Goal: Task Accomplishment & Management: Use online tool/utility

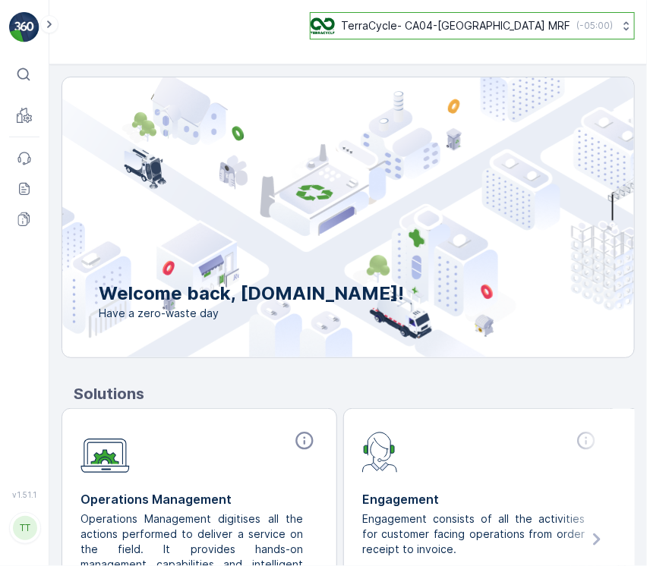
click at [569, 33] on div "TerraCycle- CA04-Canada MRF ( -05:00 )" at bounding box center [462, 25] width 302 height 17
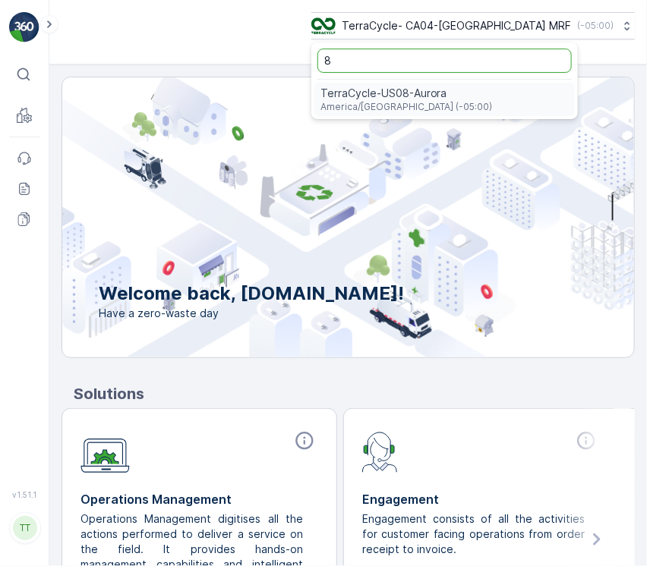
type input "8"
click at [521, 93] on div "TerraCycle-US08-[GEOGRAPHIC_DATA] America/[GEOGRAPHIC_DATA] (-05:00)" at bounding box center [444, 99] width 260 height 33
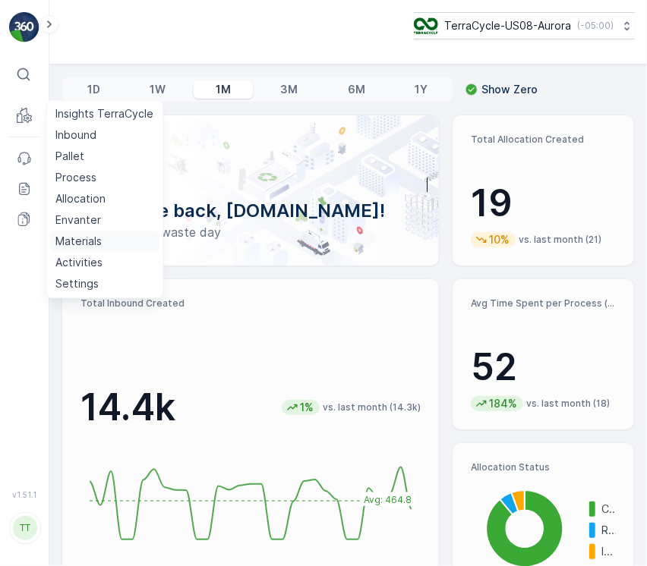
click at [84, 238] on p "Materials" at bounding box center [78, 242] width 46 height 15
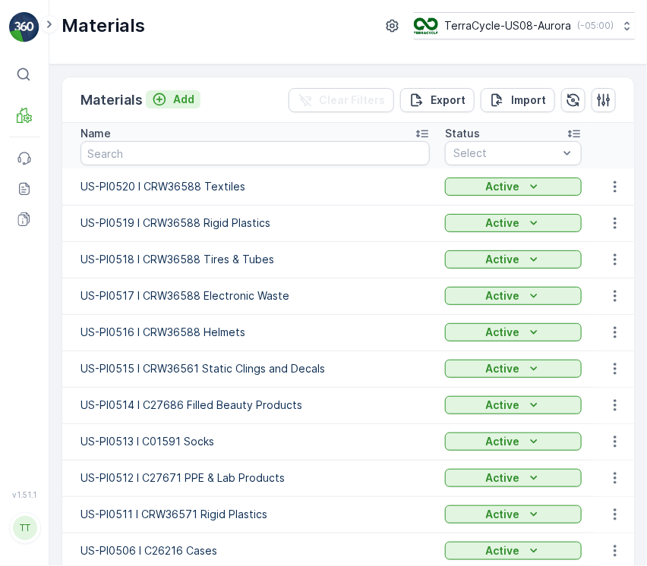
click at [184, 100] on p "Add" at bounding box center [183, 99] width 21 height 15
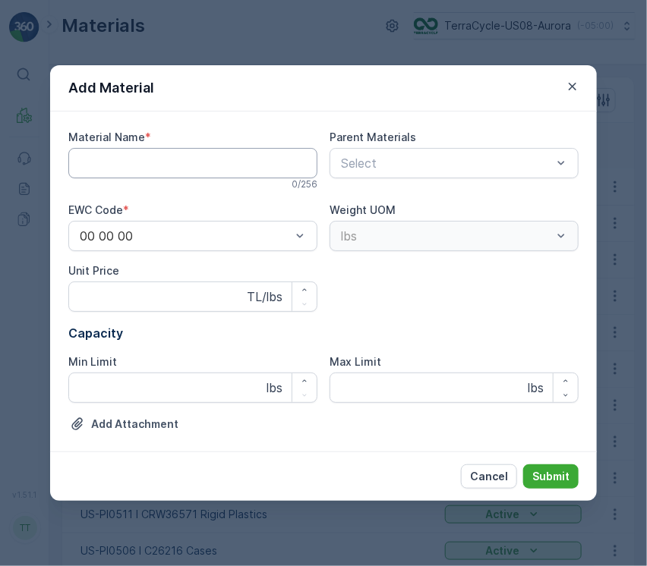
click at [175, 163] on Name "Material Name" at bounding box center [192, 163] width 249 height 30
paste Name "US-PI0521 I CRW35573 Rigid Plastics"
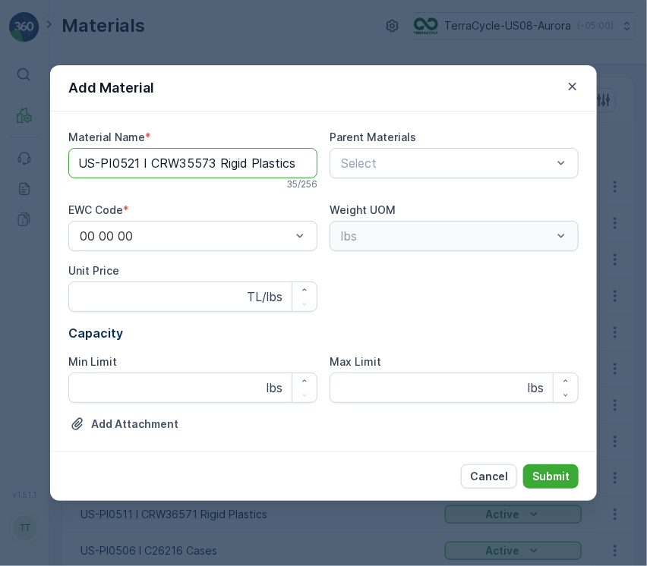
type Name "US-PI0521 I CRW35573 Rigid Plastics"
click at [523, 465] on button "Submit" at bounding box center [550, 477] width 55 height 24
